Goal: Task Accomplishment & Management: Complete application form

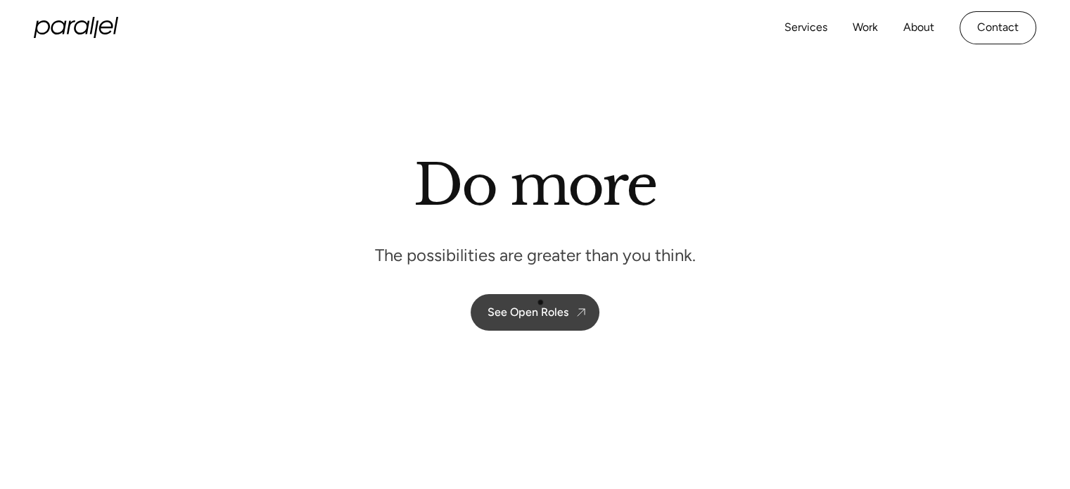
click at [540, 302] on link "See Open Roles" at bounding box center [535, 312] width 129 height 37
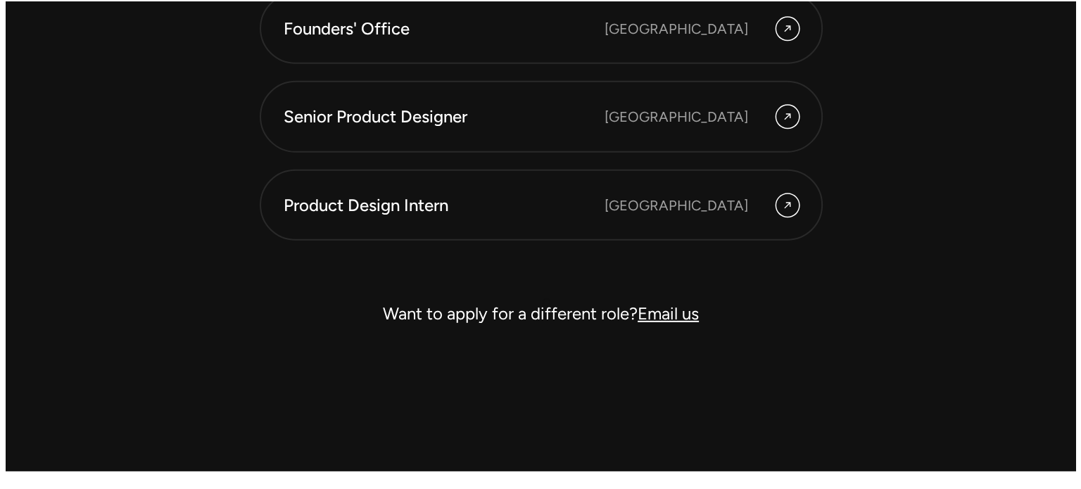
scroll to position [4130, 0]
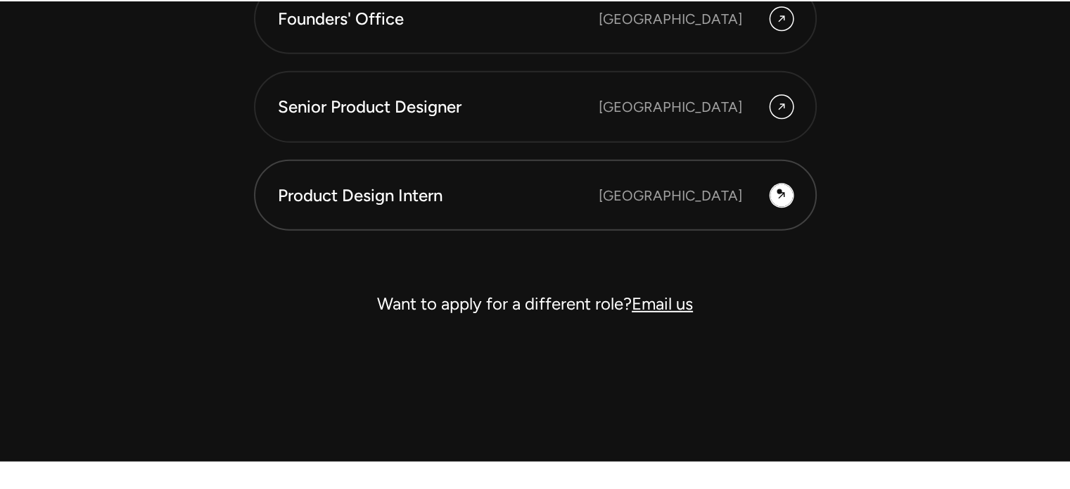
click at [780, 191] on icon at bounding box center [781, 195] width 11 height 17
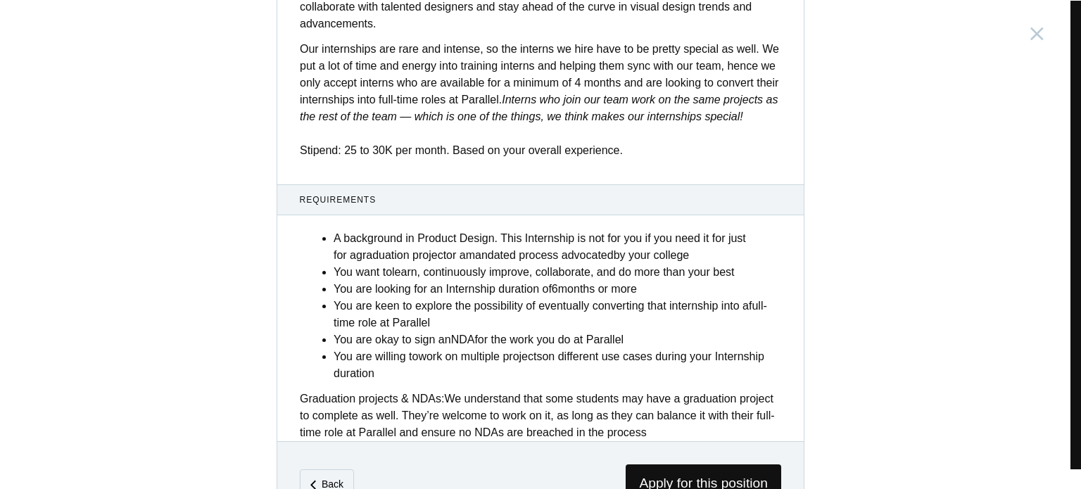
scroll to position [576, 0]
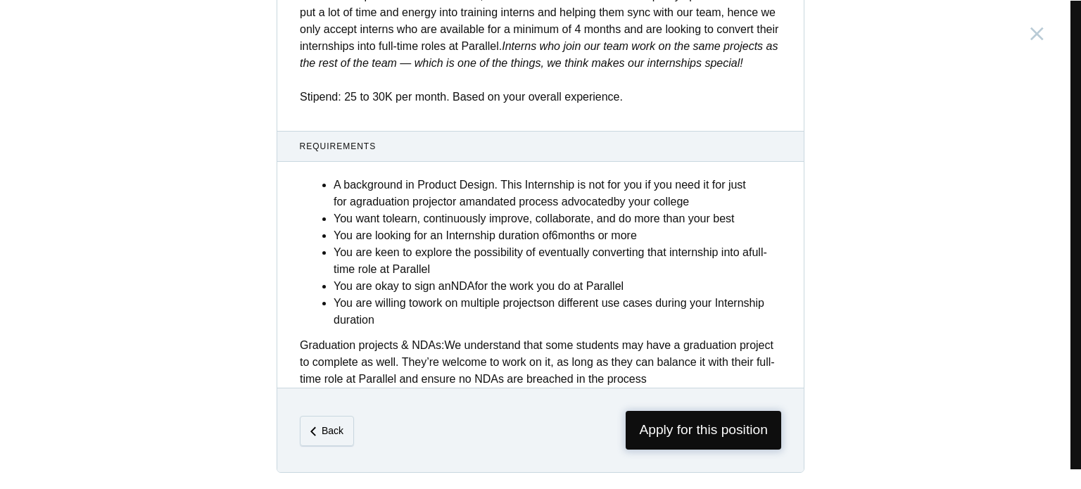
click at [666, 434] on span "Apply for this position" at bounding box center [704, 430] width 156 height 39
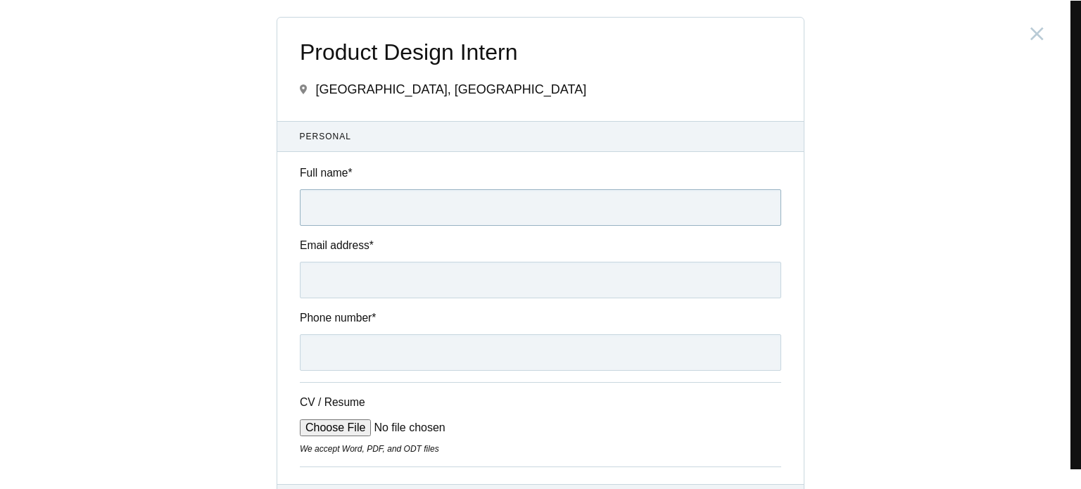
click at [372, 218] on input "Full name *" at bounding box center [540, 207] width 481 height 37
type input "[PERSON_NAME]"
type input "[EMAIL_ADDRESS][DOMAIN_NAME]"
type input "[PHONE_NUMBER]"
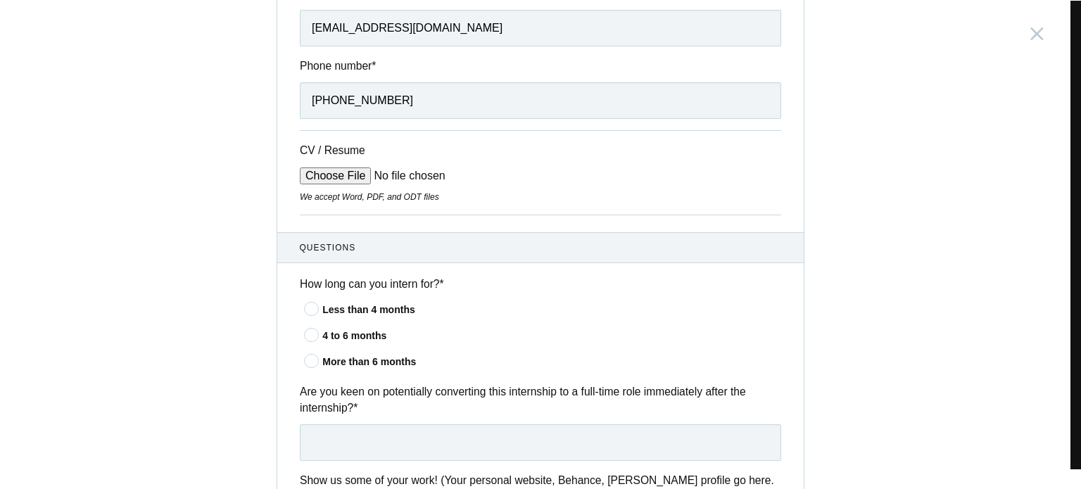
scroll to position [265, 0]
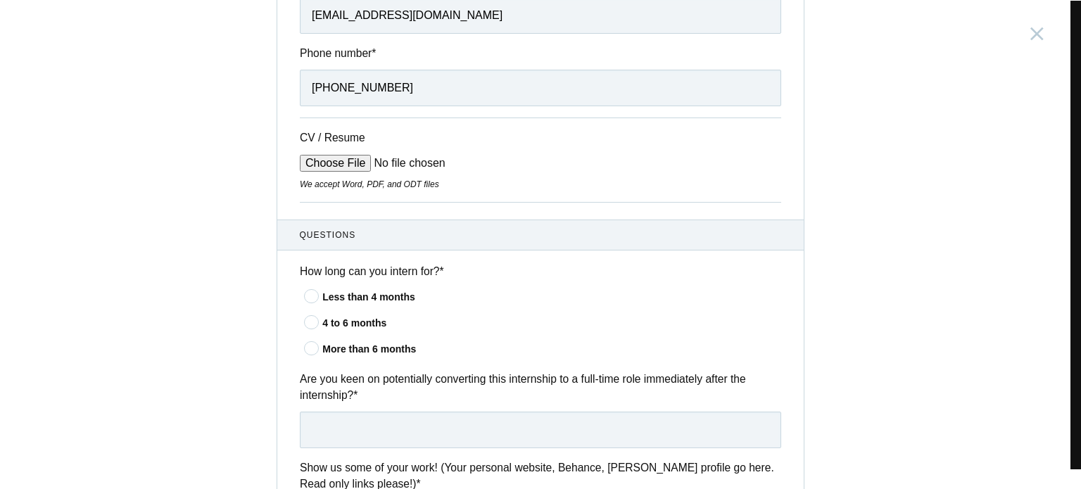
click at [305, 163] on input "CV / Resume" at bounding box center [406, 163] width 213 height 17
type input "C:\fakepath\Gururaj_Karatagi_Resume[R].docx"
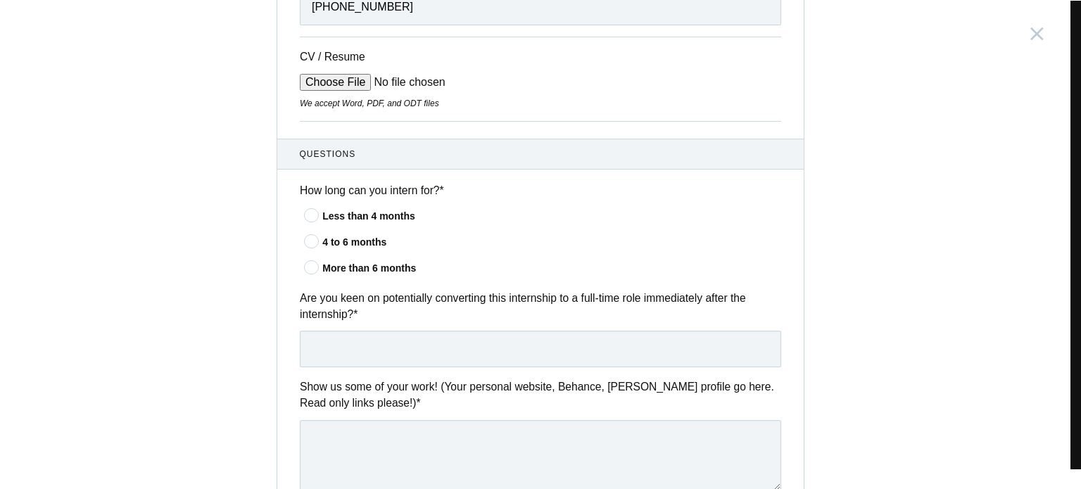
scroll to position [348, 0]
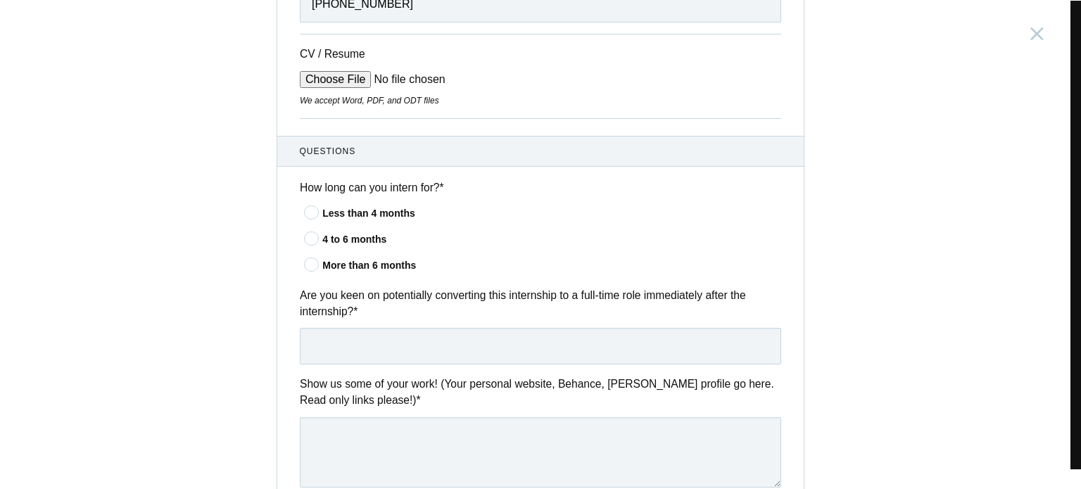
click at [310, 239] on icon at bounding box center [312, 238] width 26 height 9
click at [0, 0] on input"] "4 to 6 months" at bounding box center [0, 0] width 0 height 0
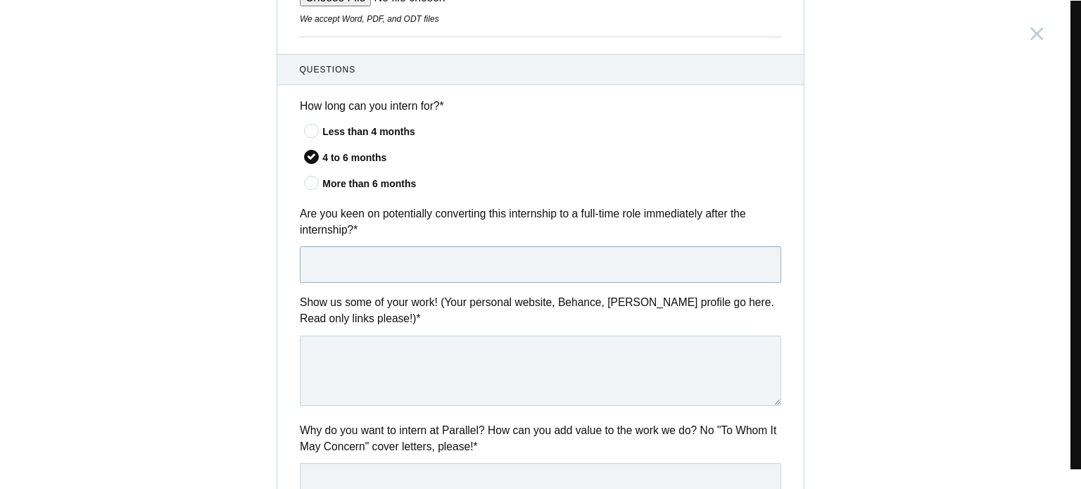
click at [357, 258] on input "text" at bounding box center [540, 264] width 481 height 37
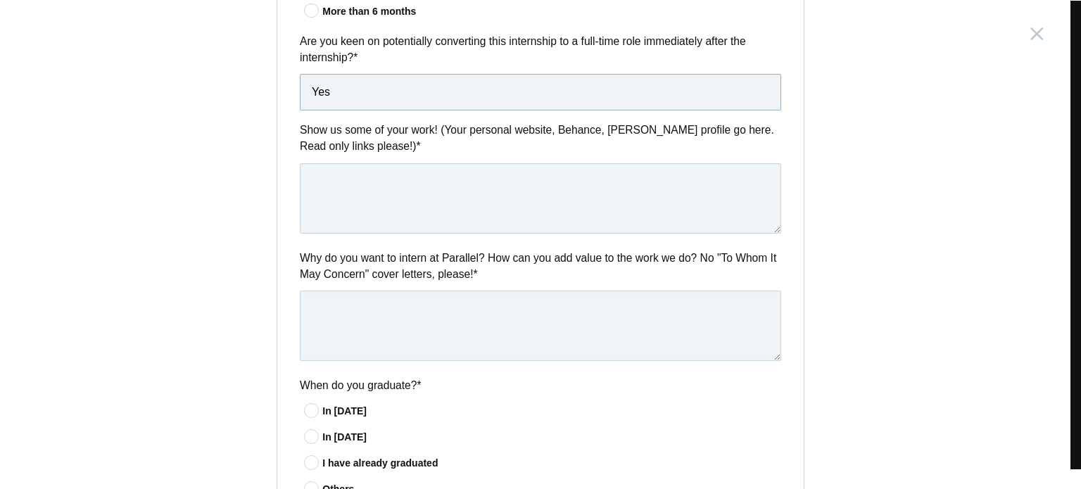
scroll to position [604, 0]
type input "Yes"
click at [331, 191] on textarea at bounding box center [540, 197] width 481 height 70
click at [498, 205] on textarea at bounding box center [540, 197] width 481 height 70
paste textarea "[URL][DOMAIN_NAME]"
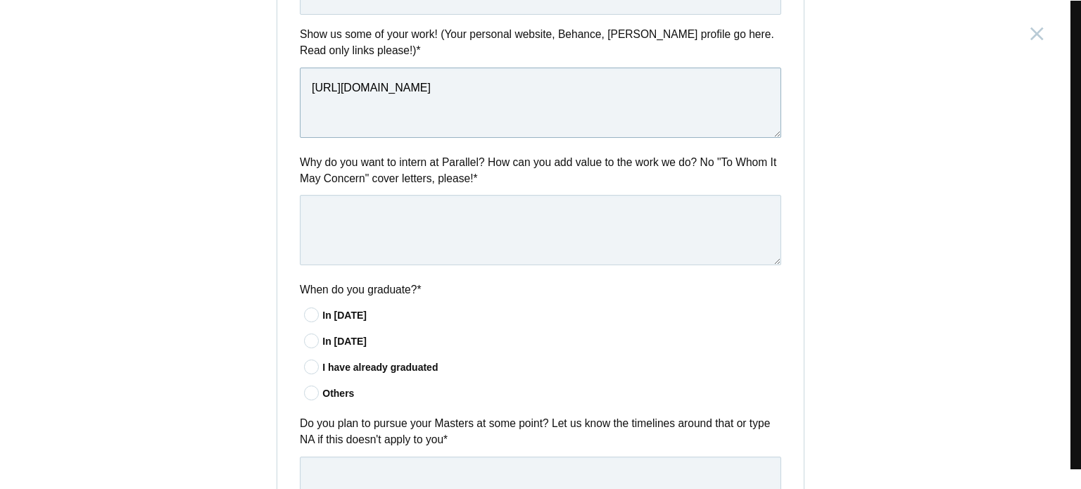
scroll to position [698, 0]
type textarea "[URL][DOMAIN_NAME]"
click at [376, 227] on textarea at bounding box center [540, 230] width 481 height 70
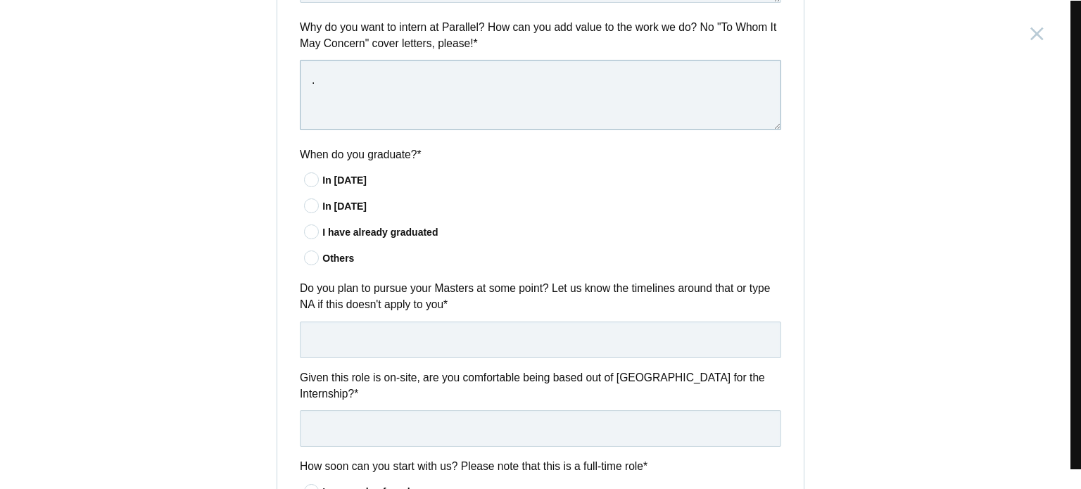
scroll to position [833, 0]
type textarea "."
click at [307, 178] on icon at bounding box center [312, 179] width 26 height 9
click at [0, 0] on input"] "In [DATE]" at bounding box center [0, 0] width 0 height 0
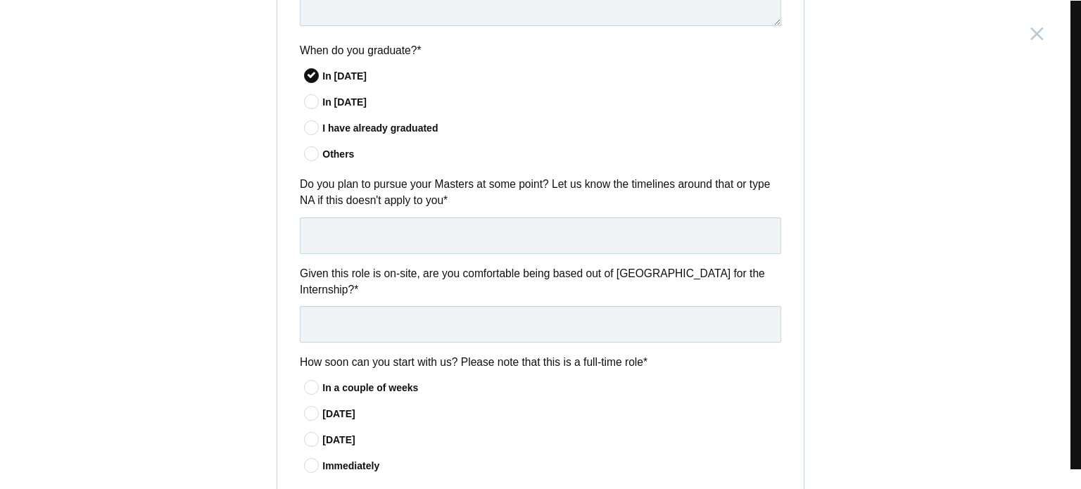
scroll to position [939, 0]
click at [306, 125] on icon at bounding box center [312, 126] width 26 height 9
click at [0, 0] on input"] "I have already graduated" at bounding box center [0, 0] width 0 height 0
click at [374, 231] on input "text" at bounding box center [540, 234] width 481 height 37
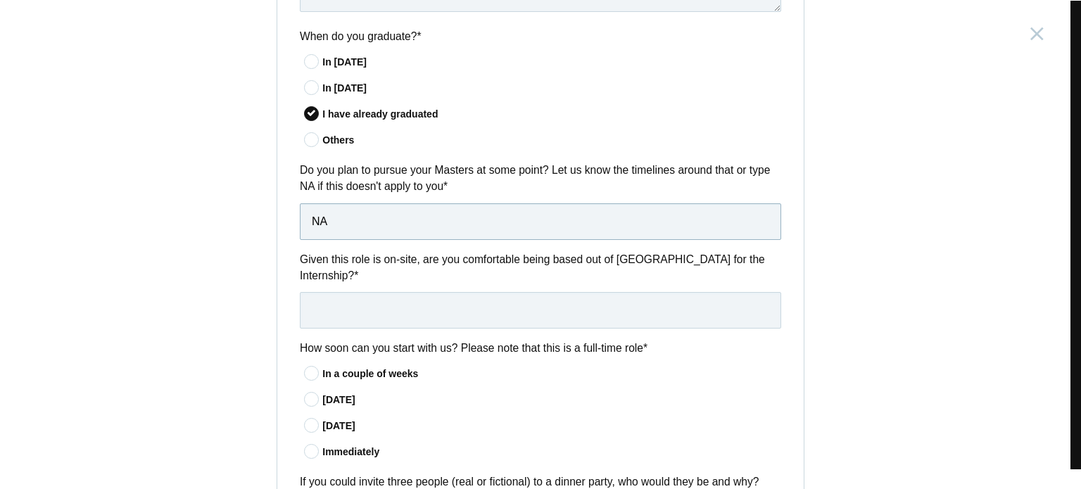
scroll to position [954, 0]
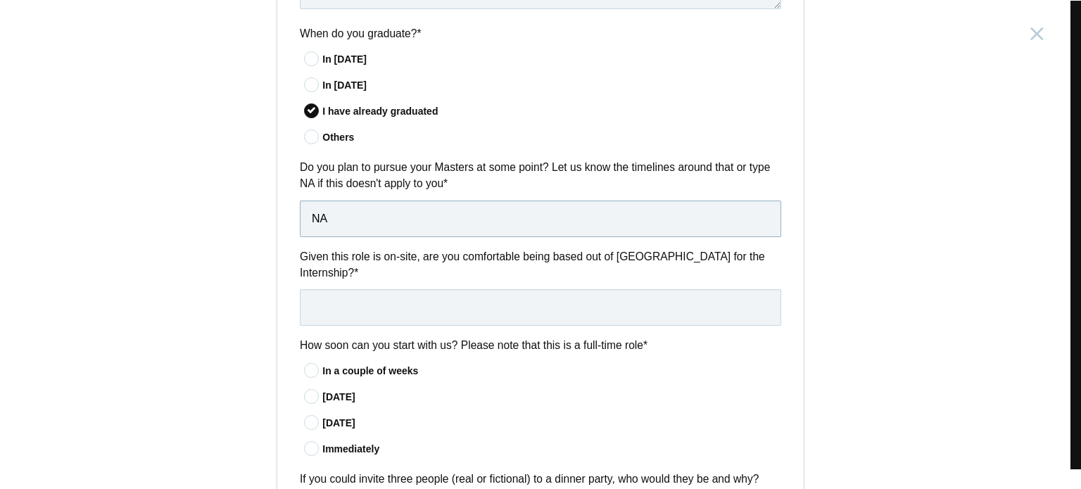
type input "NA"
click at [383, 290] on input "text" at bounding box center [540, 307] width 481 height 37
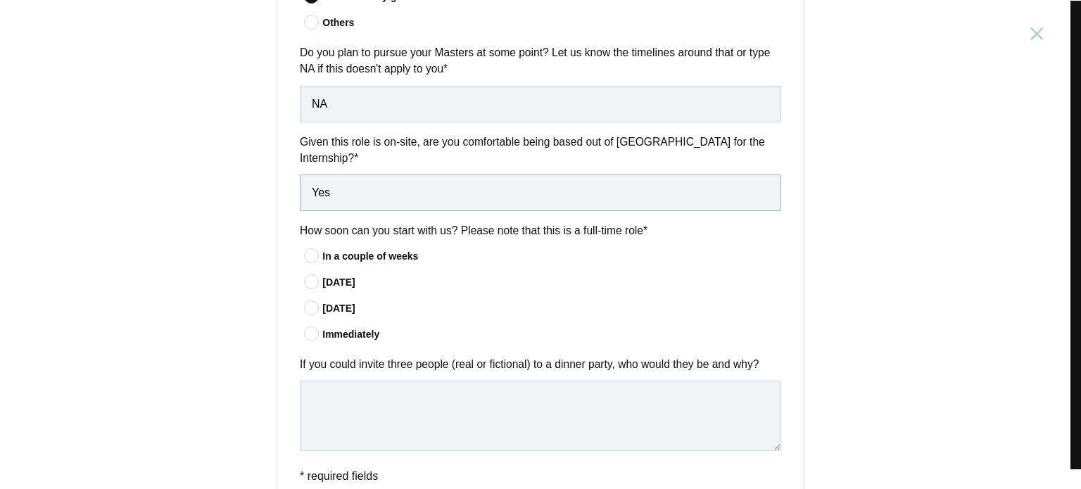
scroll to position [1070, 0]
type input "Yes"
click at [301, 329] on icon at bounding box center [312, 333] width 26 height 9
click at [0, 0] on input"] "Immediately" at bounding box center [0, 0] width 0 height 0
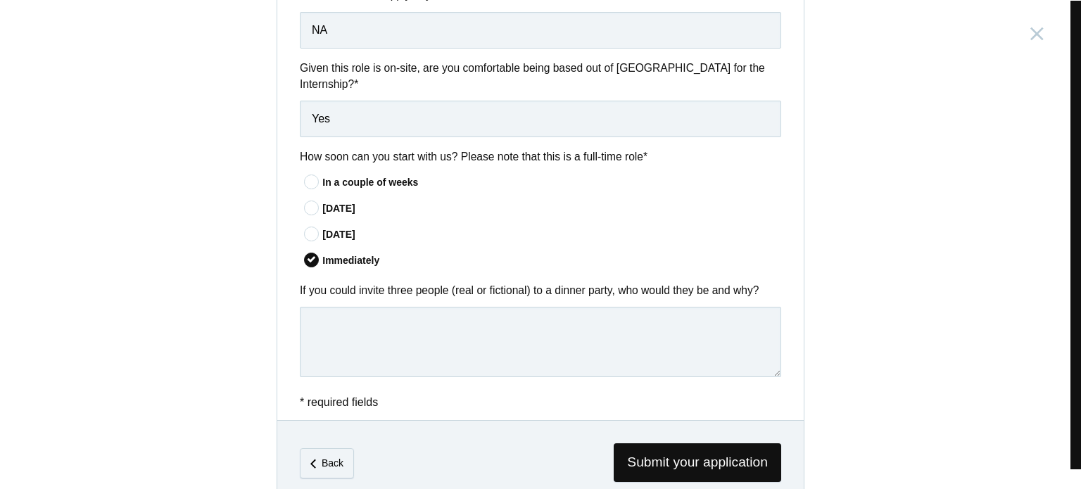
scroll to position [1160, 0]
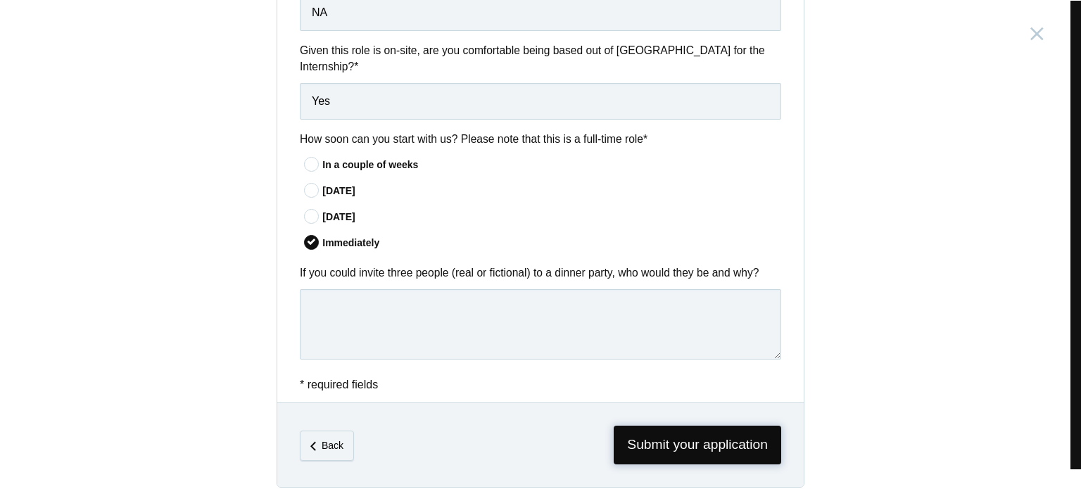
click at [621, 432] on span "Submit your application" at bounding box center [697, 445] width 167 height 39
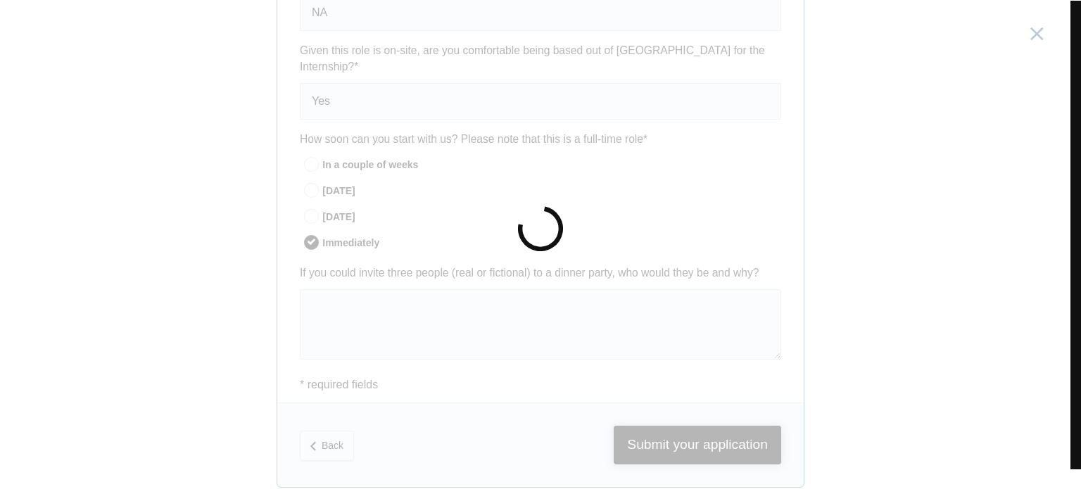
scroll to position [0, 0]
